Goal: Task Accomplishment & Management: Use online tool/utility

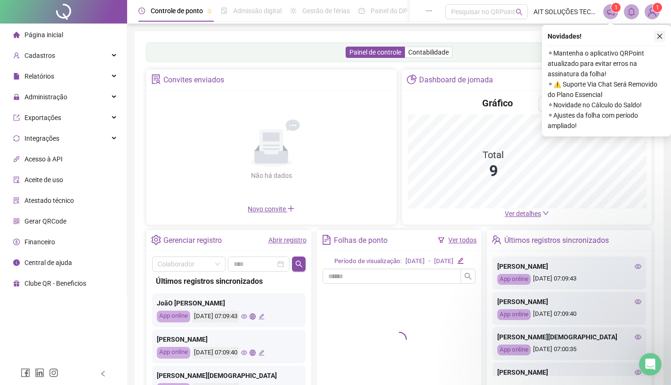
click at [659, 36] on icon "close" at bounding box center [660, 36] width 7 height 7
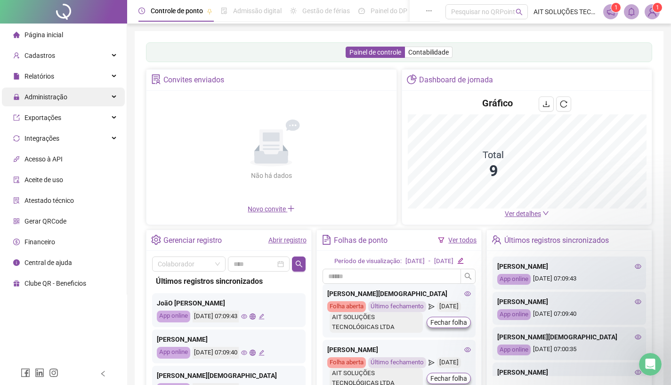
click at [44, 90] on span "Administração" at bounding box center [40, 97] width 54 height 19
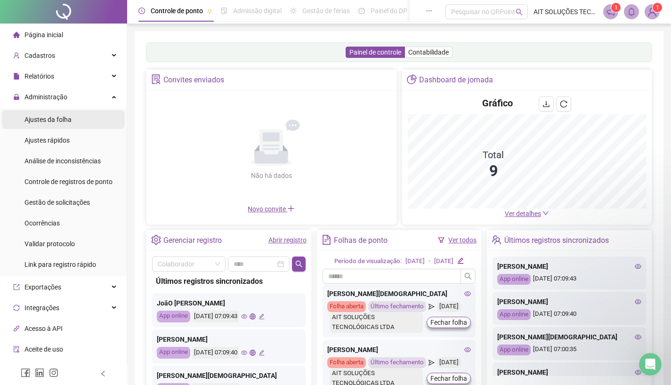
click at [45, 117] on span "Ajustes da folha" at bounding box center [47, 120] width 47 height 8
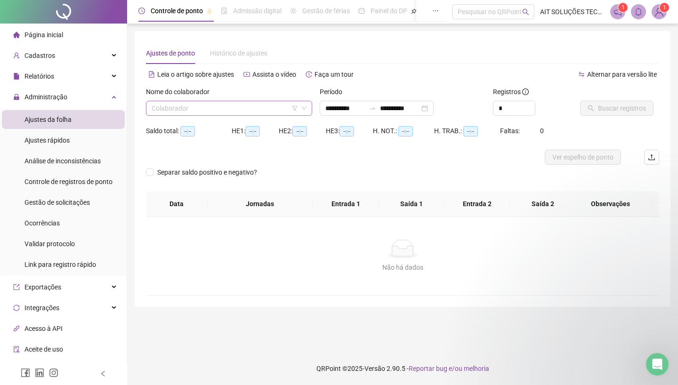
click at [254, 106] on input "search" at bounding box center [225, 108] width 147 height 14
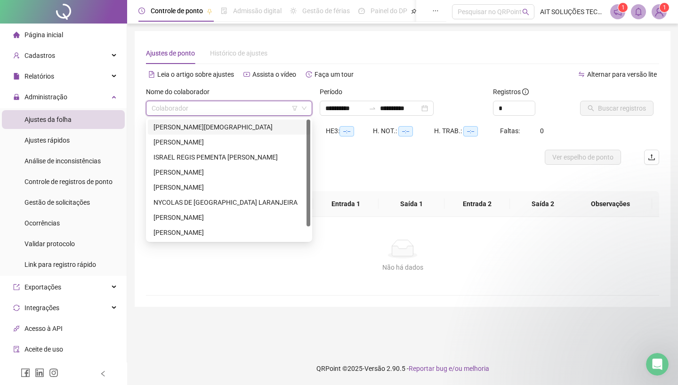
click at [214, 127] on div "[PERSON_NAME][DEMOGRAPHIC_DATA]" at bounding box center [229, 127] width 151 height 10
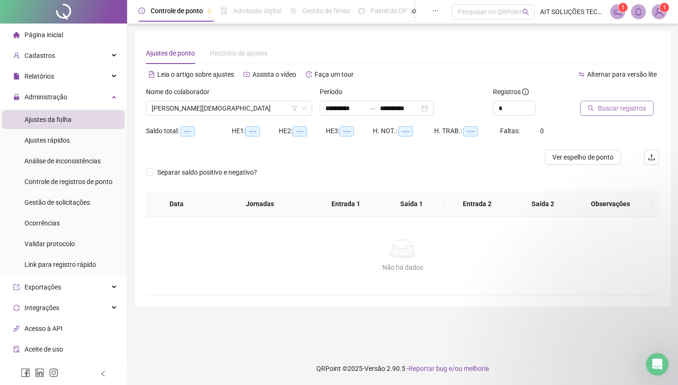
click at [617, 106] on span "Buscar registros" at bounding box center [622, 108] width 48 height 10
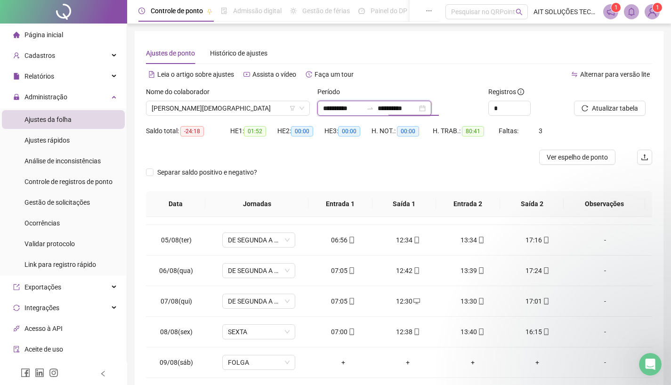
click at [395, 110] on input "**********" at bounding box center [398, 108] width 40 height 10
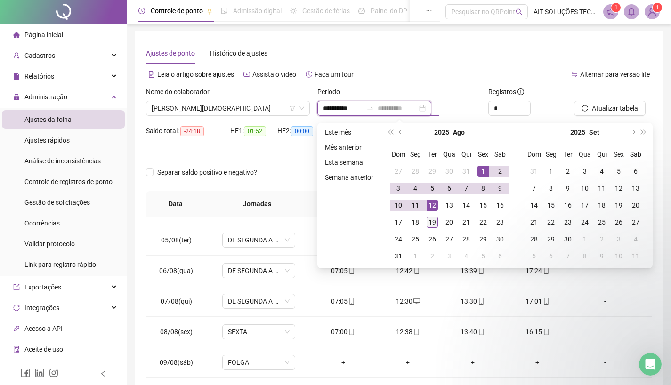
type input "**********"
click at [434, 220] on div "19" at bounding box center [432, 222] width 11 height 11
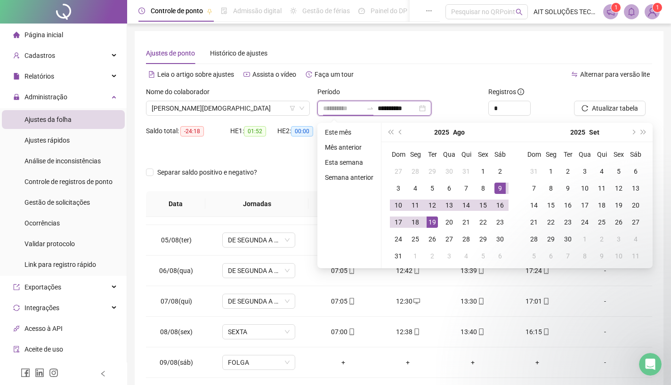
type input "**********"
click at [379, 76] on div "Leia o artigo sobre ajustes Assista o vídeo Faça um tour" at bounding box center [272, 74] width 253 height 15
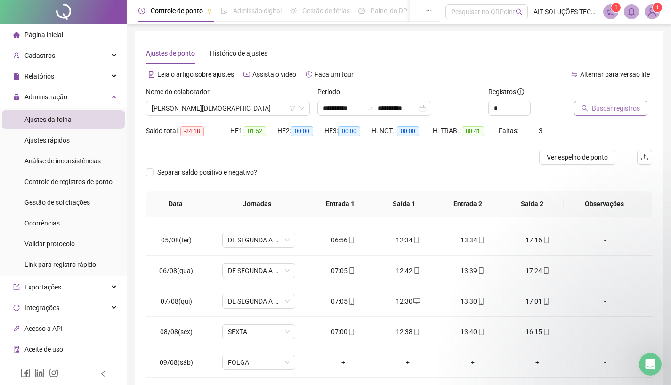
click at [592, 111] on span "Buscar registros" at bounding box center [616, 108] width 48 height 10
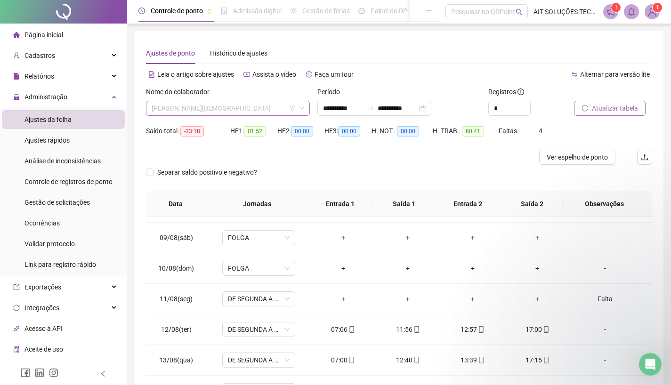
click at [235, 104] on span "[PERSON_NAME][DEMOGRAPHIC_DATA]" at bounding box center [228, 108] width 153 height 14
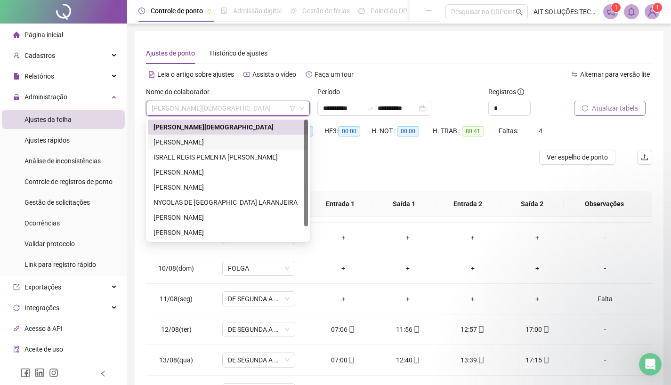
click at [200, 141] on div "[PERSON_NAME]" at bounding box center [228, 142] width 149 height 10
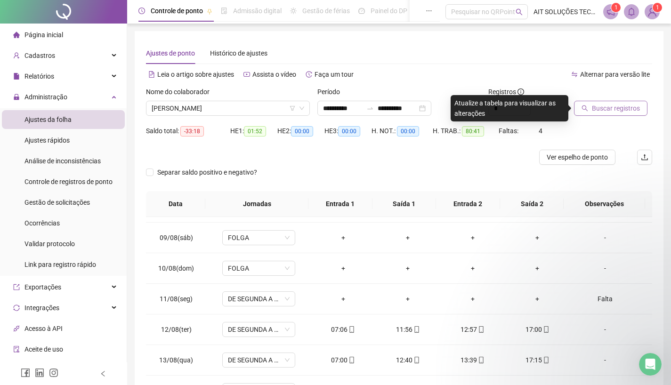
click at [607, 108] on span "Buscar registros" at bounding box center [616, 108] width 48 height 10
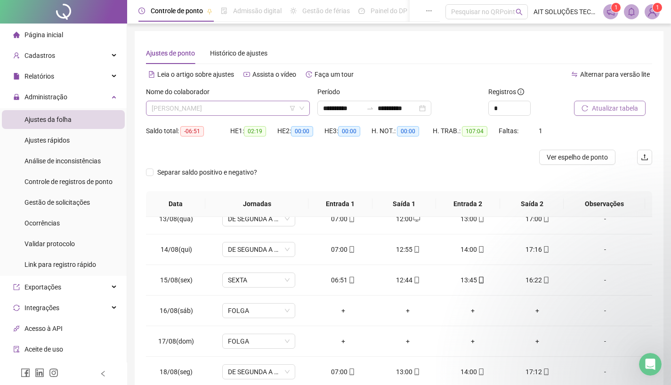
click at [233, 110] on span "[PERSON_NAME]" at bounding box center [228, 108] width 153 height 14
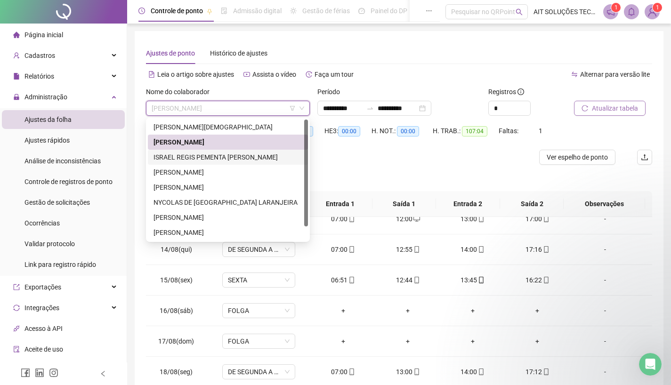
click at [200, 155] on div "ISRAEL REGIS PEMENTA [PERSON_NAME]" at bounding box center [228, 157] width 149 height 10
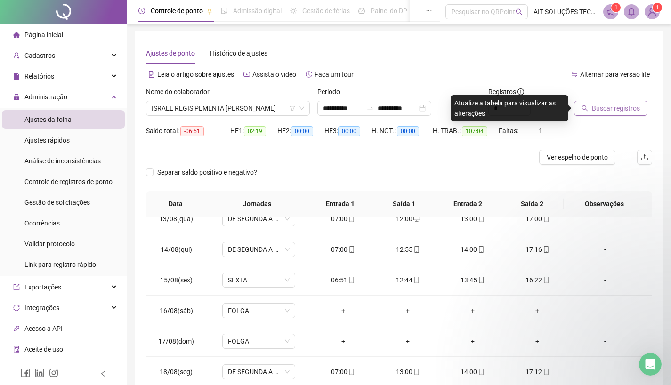
click at [600, 108] on span "Buscar registros" at bounding box center [616, 108] width 48 height 10
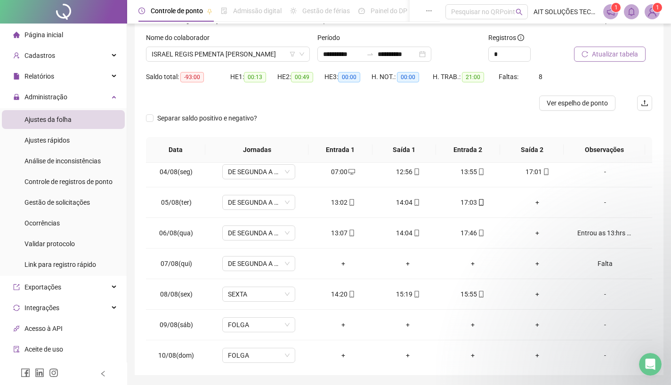
scroll to position [38, 0]
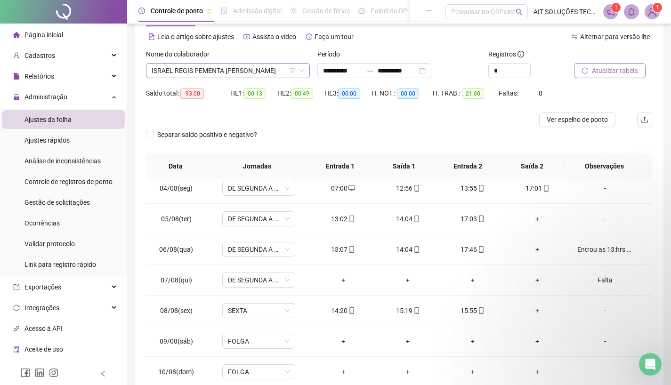
click at [257, 71] on span "ISRAEL REGIS PEMENTA [PERSON_NAME]" at bounding box center [228, 71] width 153 height 14
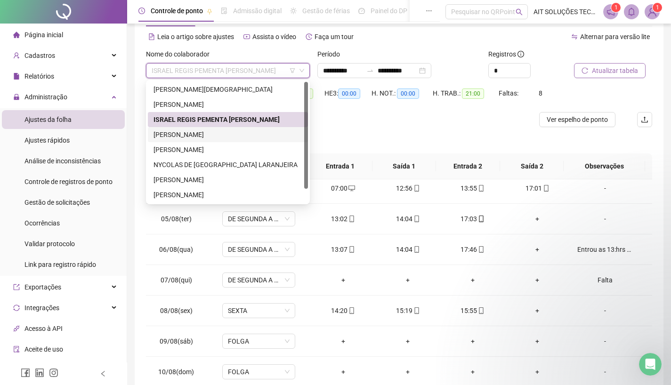
click at [212, 132] on div "[PERSON_NAME]" at bounding box center [228, 135] width 149 height 10
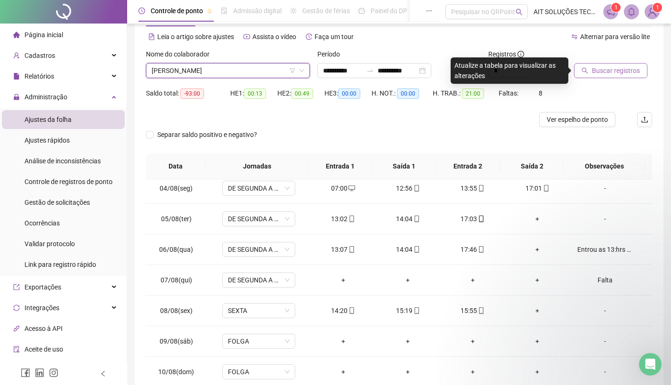
click at [606, 70] on span "Buscar registros" at bounding box center [616, 70] width 48 height 10
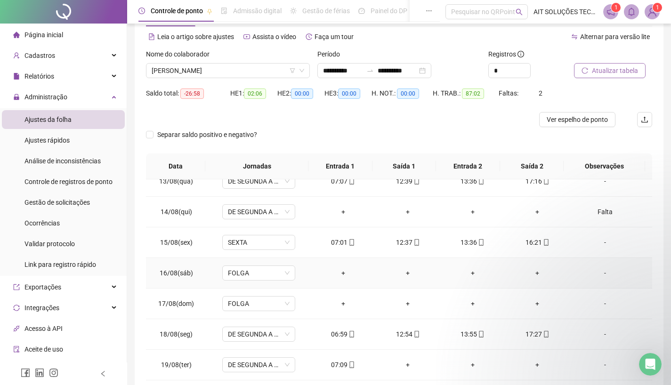
scroll to position [85, 0]
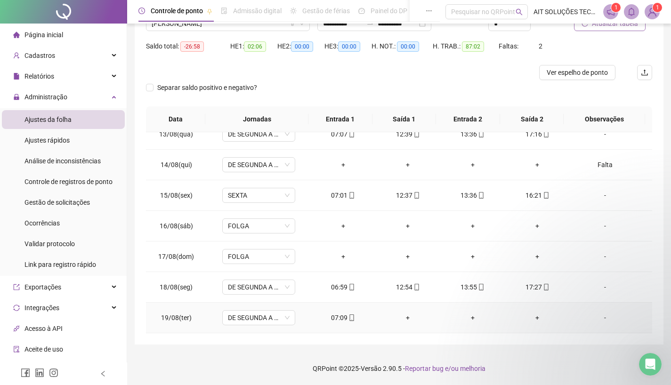
click at [342, 318] on div "07:09" at bounding box center [343, 318] width 50 height 10
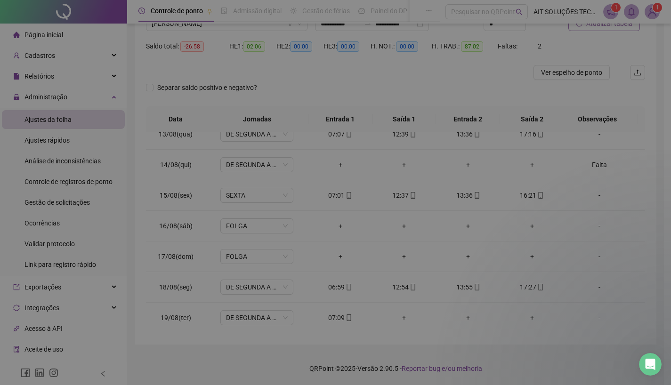
type input "**********"
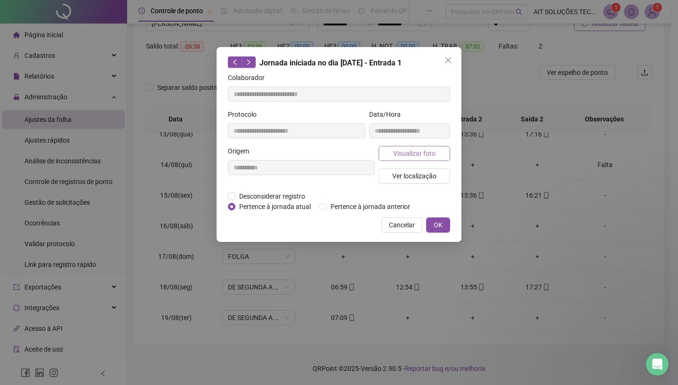
click at [407, 152] on span "Visualizar foto" at bounding box center [414, 153] width 42 height 10
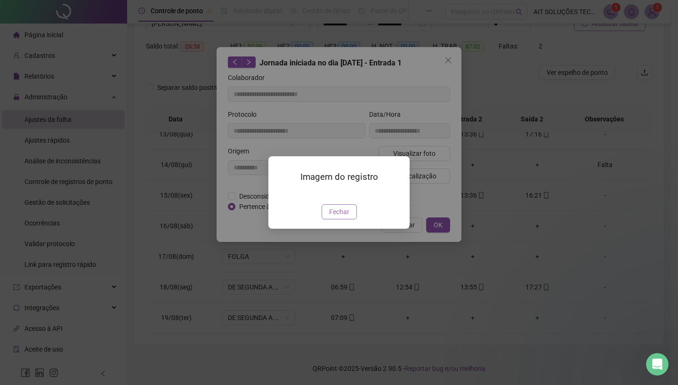
click at [348, 217] on span "Fechar" at bounding box center [339, 212] width 20 height 10
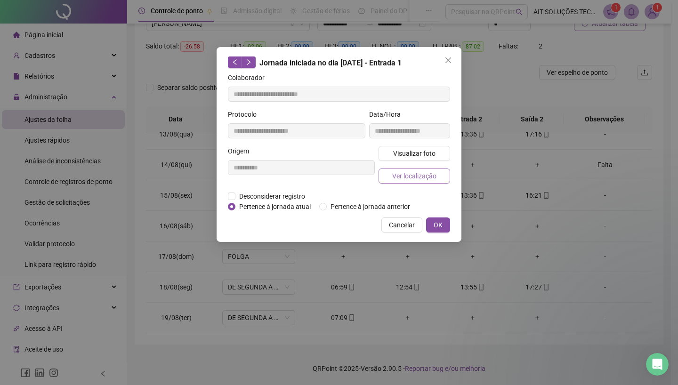
click at [413, 179] on span "Ver localização" at bounding box center [414, 176] width 44 height 10
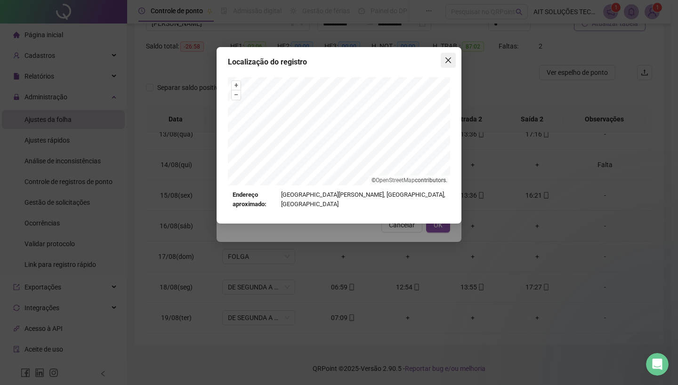
click at [449, 55] on button "Close" at bounding box center [448, 60] width 15 height 15
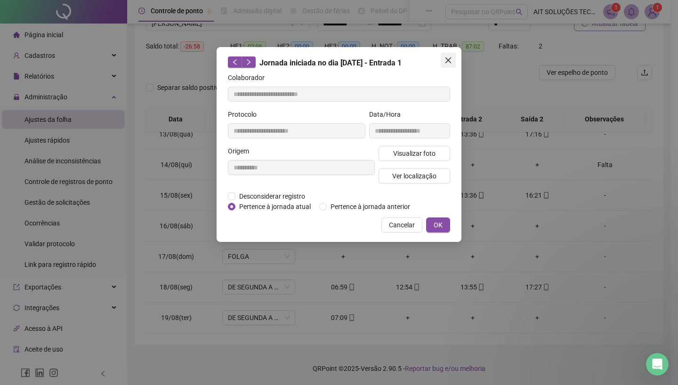
click at [449, 57] on icon "close" at bounding box center [449, 61] width 8 height 8
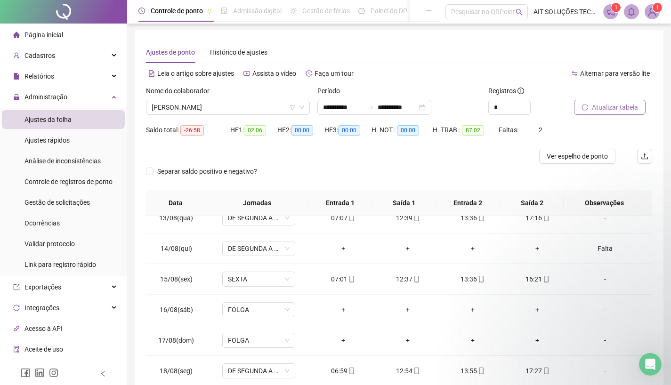
scroll to position [0, 0]
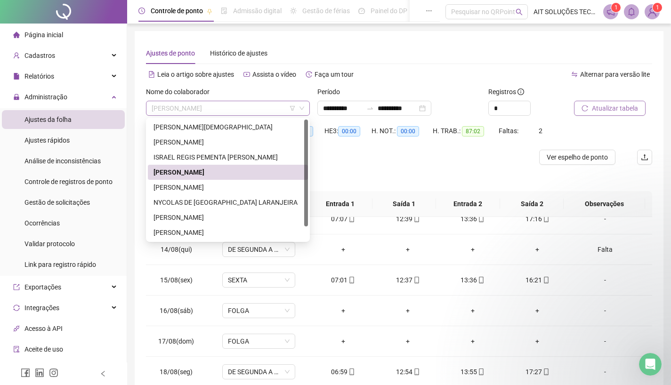
click at [255, 112] on span "[PERSON_NAME]" at bounding box center [228, 108] width 153 height 14
click at [203, 193] on div "[PERSON_NAME]" at bounding box center [228, 187] width 160 height 15
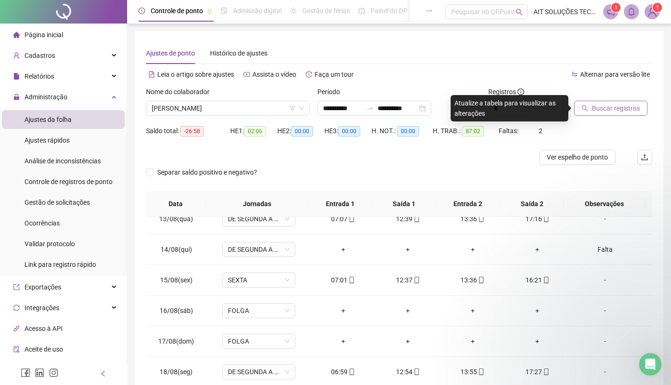
click at [611, 109] on span "Buscar registros" at bounding box center [616, 108] width 48 height 10
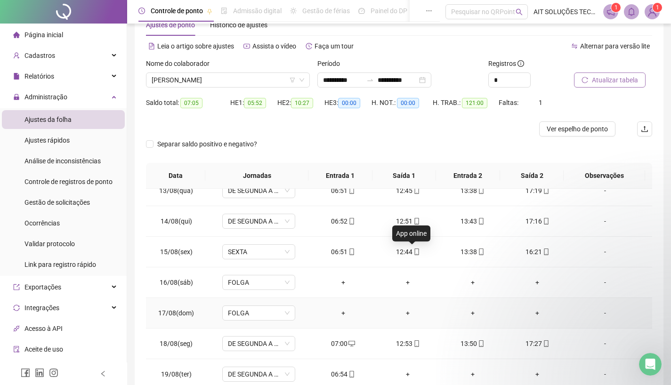
scroll to position [85, 0]
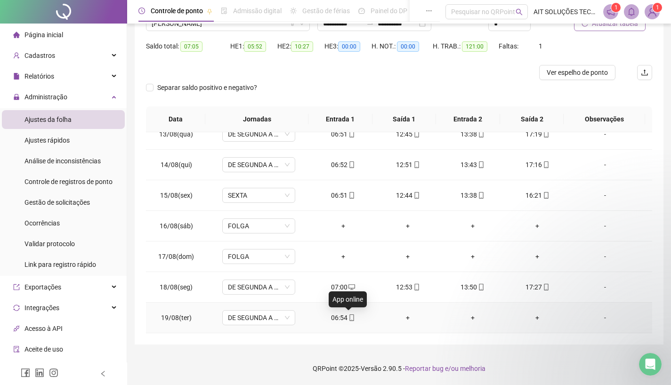
click at [349, 317] on icon "mobile" at bounding box center [352, 318] width 7 height 7
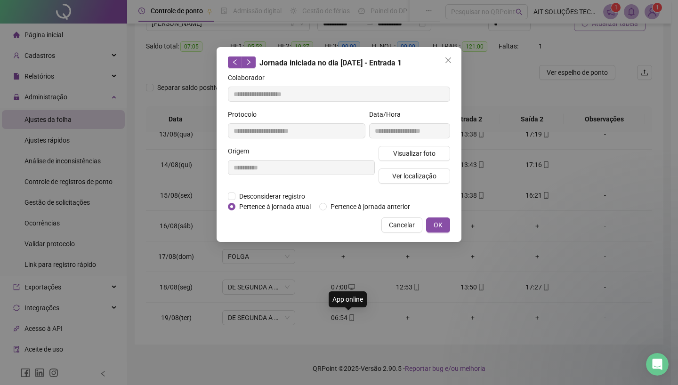
type input "**********"
click at [418, 148] on span "Visualizar foto" at bounding box center [414, 153] width 42 height 10
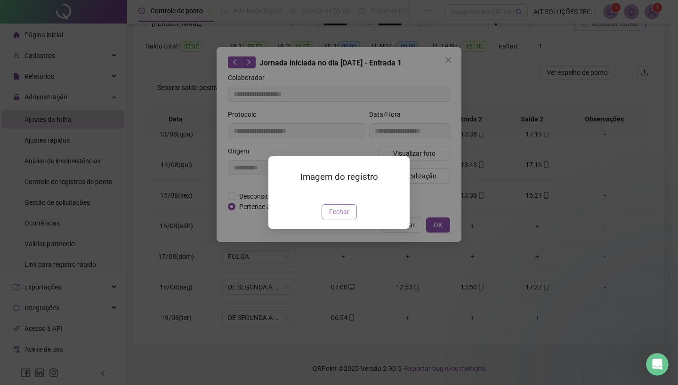
click at [339, 217] on span "Fechar" at bounding box center [339, 212] width 20 height 10
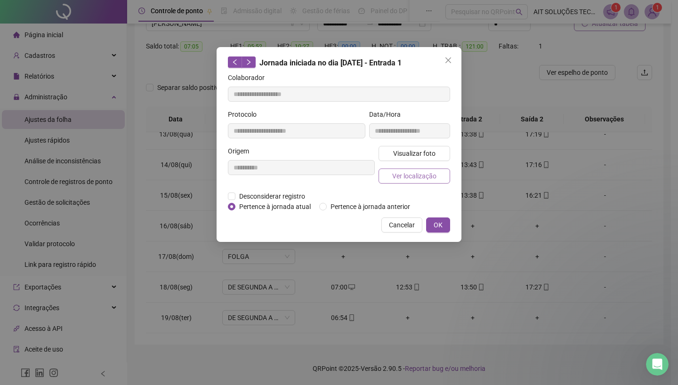
click at [414, 179] on span "Ver localização" at bounding box center [414, 176] width 44 height 10
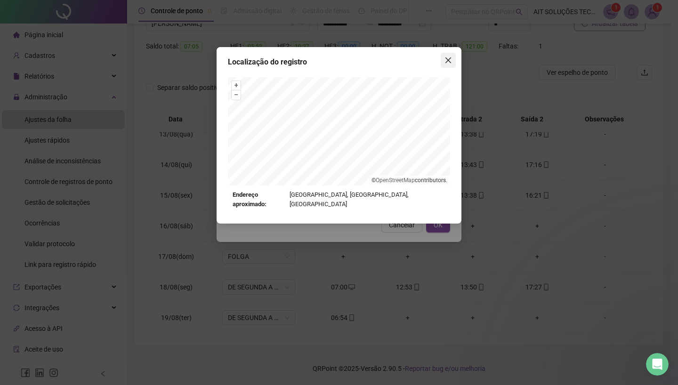
click at [448, 60] on icon "close" at bounding box center [449, 60] width 6 height 6
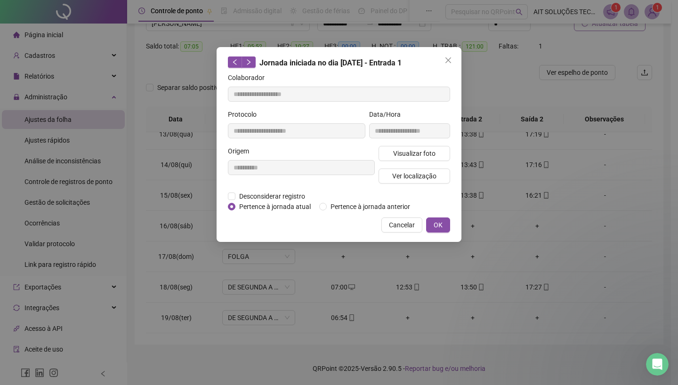
click at [448, 60] on icon "close" at bounding box center [449, 60] width 6 height 6
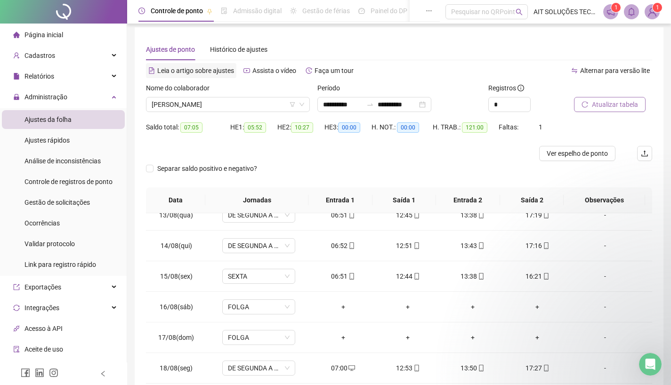
scroll to position [0, 0]
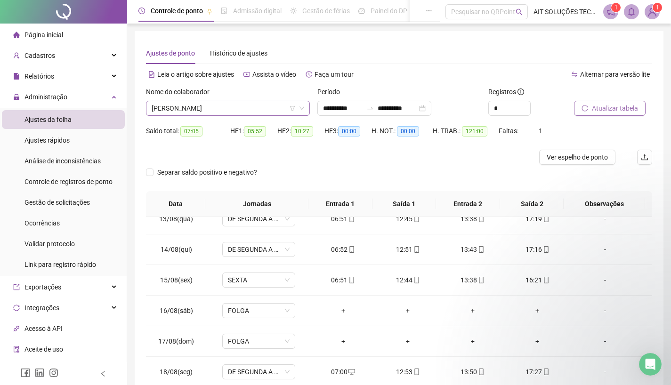
click at [236, 106] on span "[PERSON_NAME]" at bounding box center [228, 108] width 153 height 14
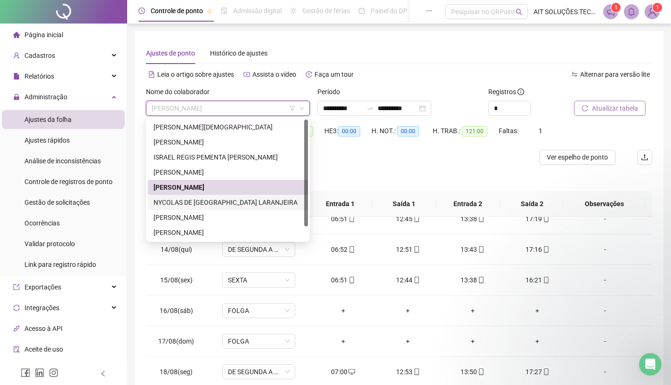
click at [224, 207] on div "NYCOLAS DE [GEOGRAPHIC_DATA] LARANJEIRA" at bounding box center [228, 202] width 149 height 10
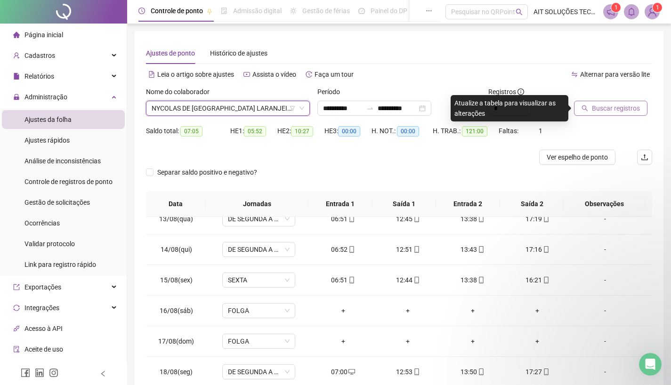
click at [621, 108] on span "Buscar registros" at bounding box center [616, 108] width 48 height 10
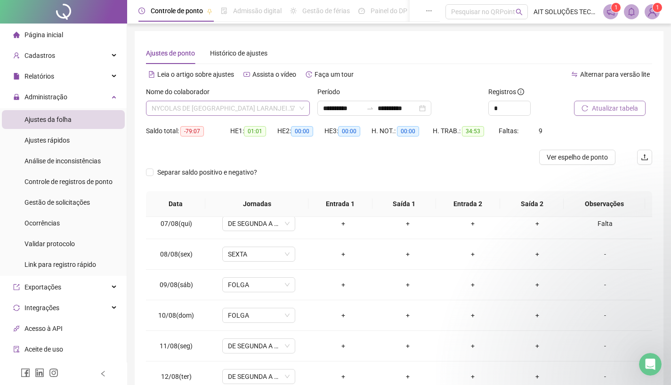
click at [256, 108] on span "NYCOLAS DE [GEOGRAPHIC_DATA] LARANJEIRA" at bounding box center [228, 108] width 153 height 14
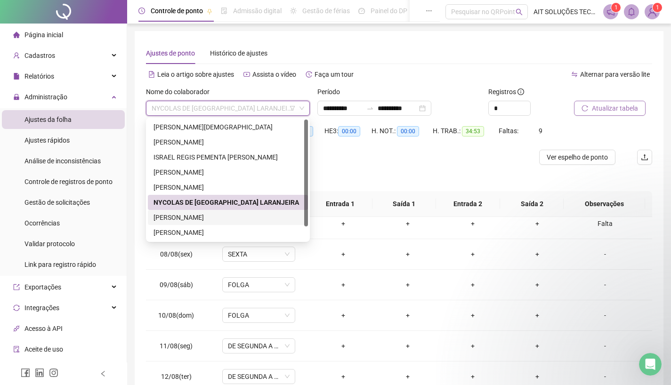
click at [212, 220] on div "[PERSON_NAME]" at bounding box center [228, 217] width 149 height 10
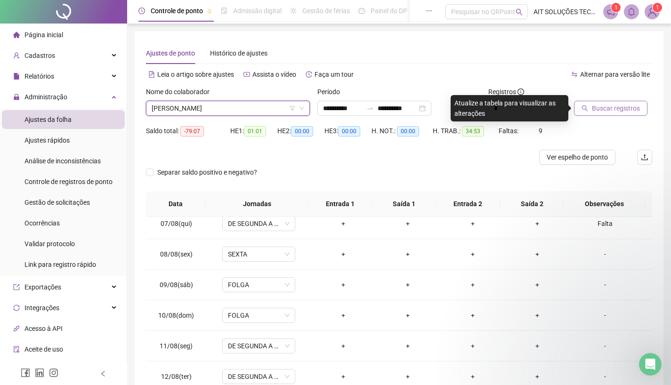
click at [610, 98] on div at bounding box center [601, 94] width 55 height 14
click at [601, 111] on span "Buscar registros" at bounding box center [616, 108] width 48 height 10
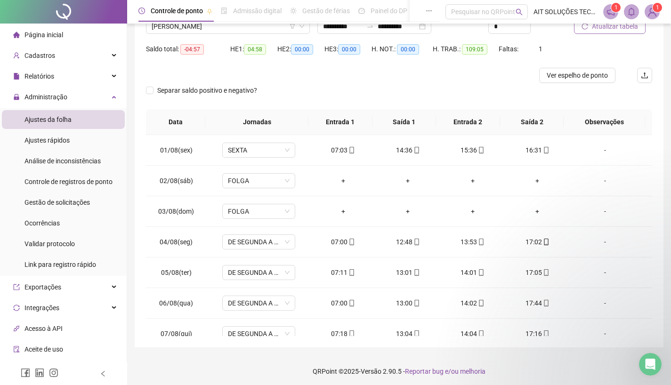
scroll to position [38, 0]
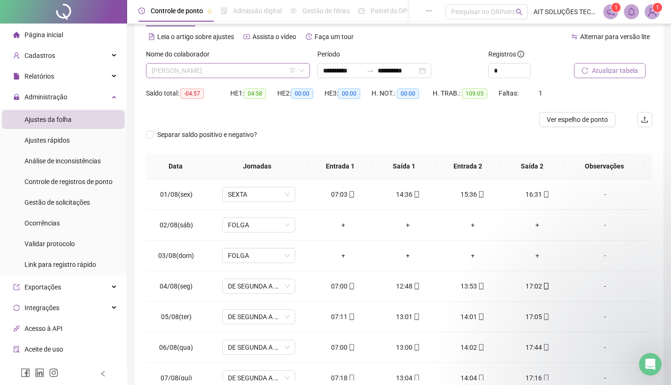
click at [264, 72] on span "[PERSON_NAME]" at bounding box center [228, 71] width 153 height 14
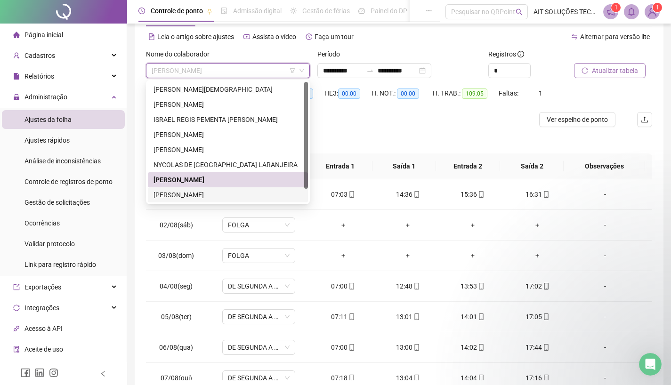
click at [220, 193] on div "[PERSON_NAME]" at bounding box center [228, 195] width 149 height 10
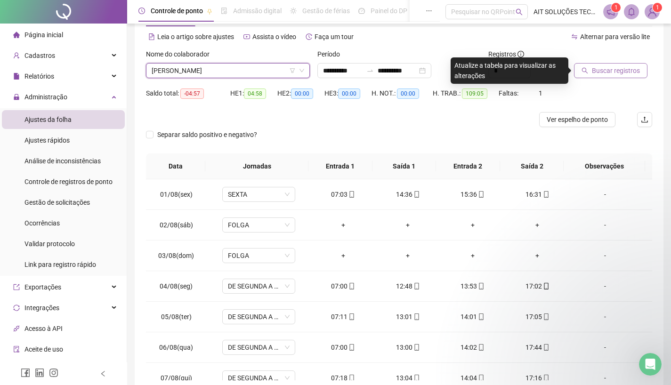
click at [612, 70] on span "Buscar registros" at bounding box center [616, 70] width 48 height 10
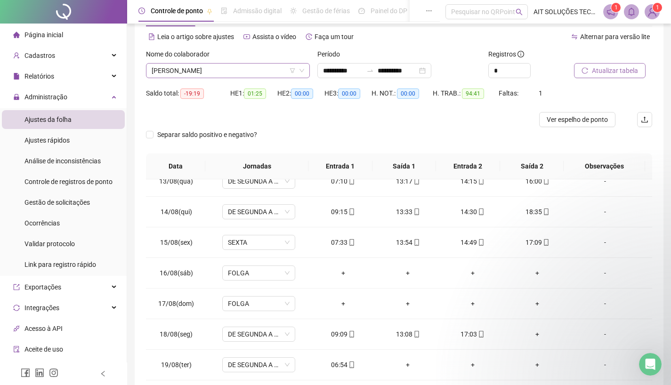
click at [244, 70] on span "[PERSON_NAME]" at bounding box center [228, 71] width 153 height 14
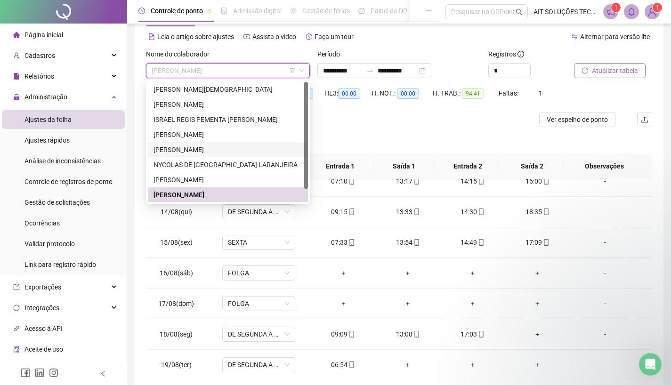
scroll to position [15, 0]
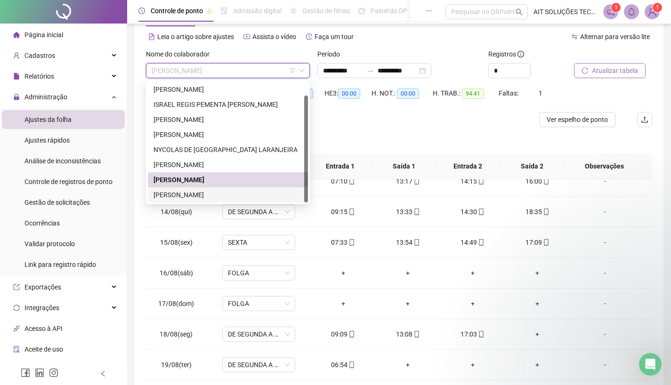
click at [203, 195] on div "[PERSON_NAME]" at bounding box center [228, 195] width 149 height 10
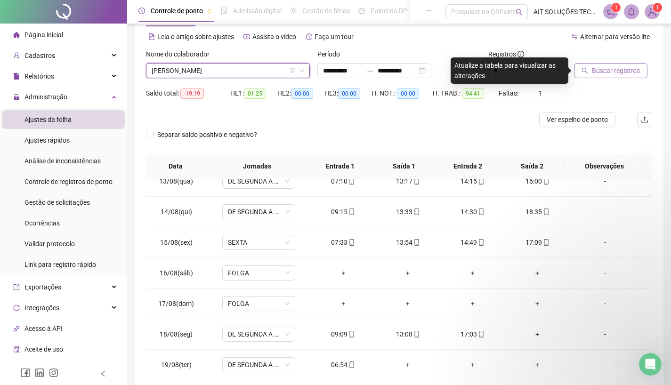
click at [604, 75] on span "Buscar registros" at bounding box center [616, 70] width 48 height 10
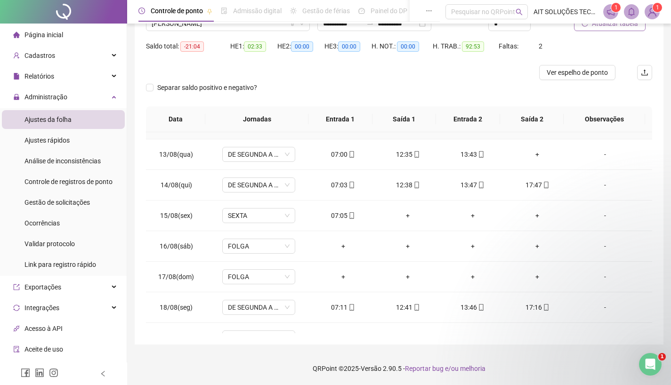
scroll to position [381, 0]
